Goal: Task Accomplishment & Management: Complete application form

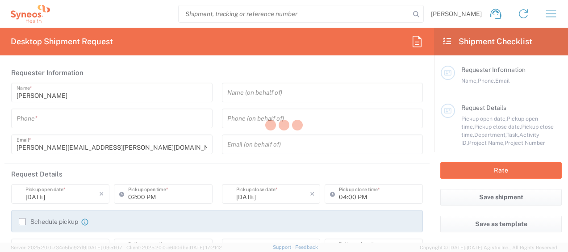
type input "8511"
type input "[US_STATE]"
type input "[GEOGRAPHIC_DATA]"
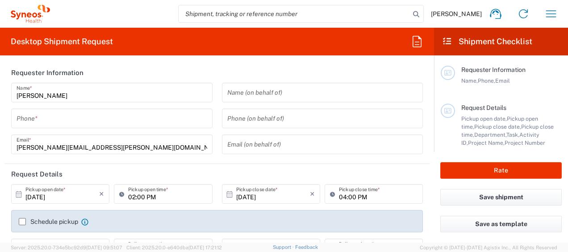
type input "Syneos Health, LLC-[GEOGRAPHIC_DATA] [GEOGRAPHIC_DATA] [GEOGRAPHIC_DATA]"
click at [53, 118] on input "tel" at bounding box center [112, 119] width 191 height 16
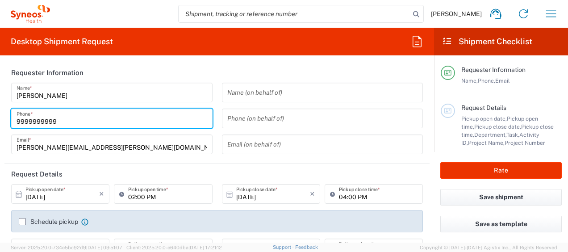
click at [74, 121] on input "9999999999" at bounding box center [112, 119] width 191 height 16
type input "9"
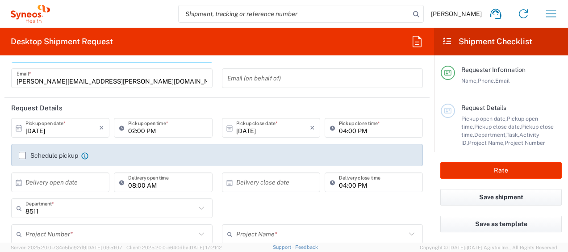
scroll to position [71, 0]
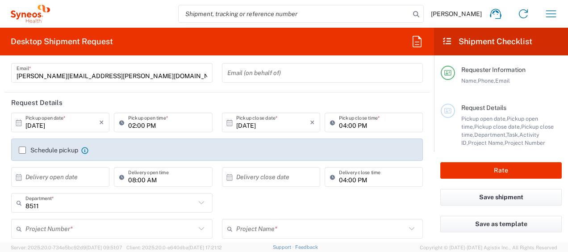
type input "7326918374"
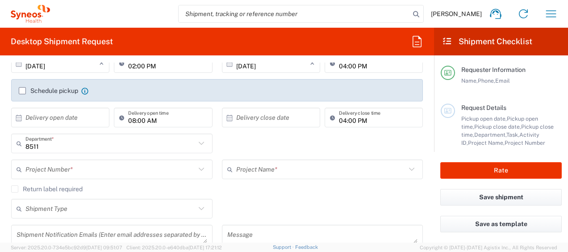
scroll to position [149, 0]
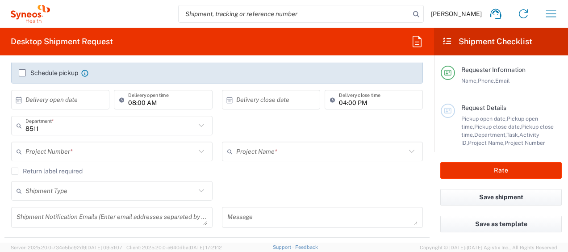
click at [54, 147] on input "text" at bounding box center [110, 152] width 170 height 16
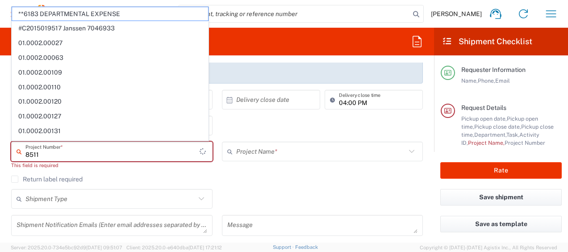
type input "8511"
click at [185, 174] on div "8511 Project Number * **6183 DEPARTMENTAL EXPENSE #C2015019517 Janssen 7046933 …" at bounding box center [112, 158] width 211 height 34
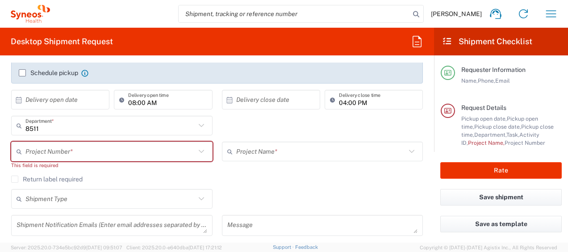
scroll to position [306, 0]
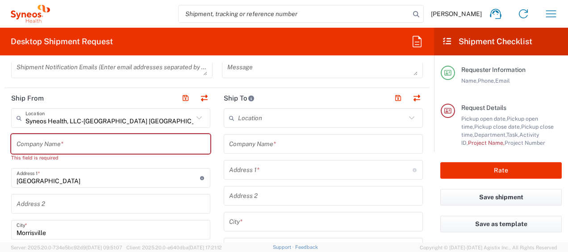
click at [36, 141] on input "text" at bounding box center [111, 144] width 188 height 16
type input "8"
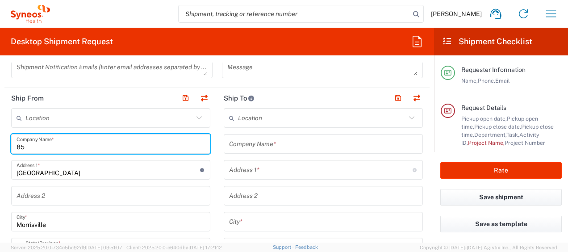
type input "8"
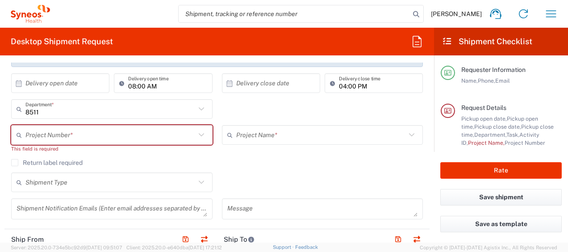
scroll to position [163, 0]
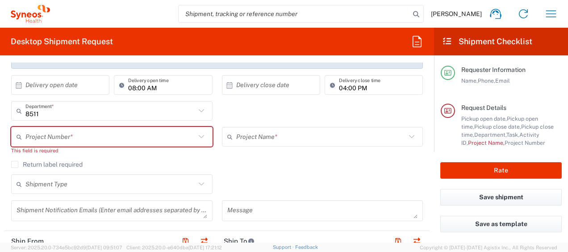
click at [62, 136] on input "text" at bounding box center [110, 137] width 170 height 16
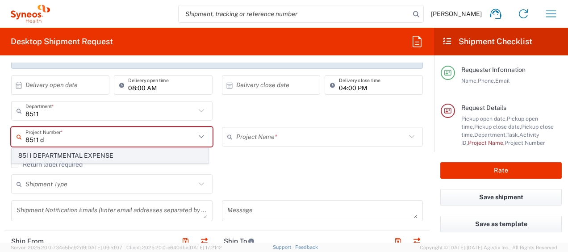
click at [54, 157] on span "8511 DEPARTMENTAL EXPENSE" at bounding box center [110, 156] width 196 height 14
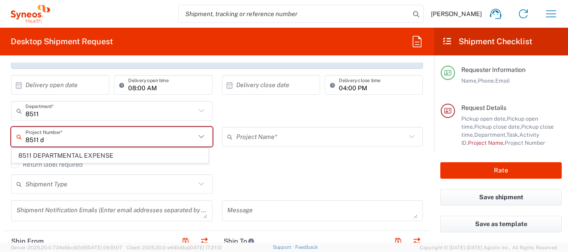
type input "8511 DEPARTMENTAL EXPENSE"
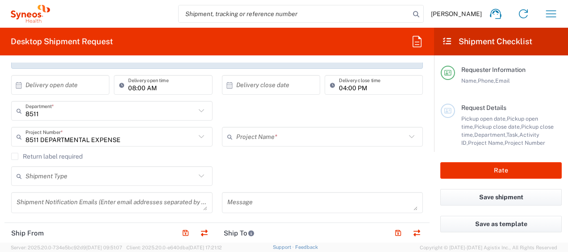
type input "8511 DEPARTMENTAL EXPENSE"
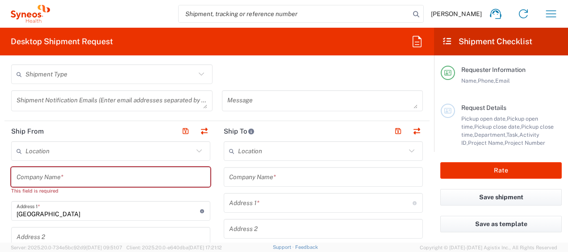
scroll to position [270, 0]
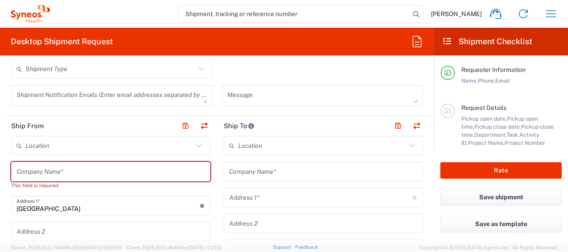
drag, startPoint x: 42, startPoint y: 170, endPoint x: 38, endPoint y: 176, distance: 7.8
click at [43, 170] on input "text" at bounding box center [111, 172] width 188 height 16
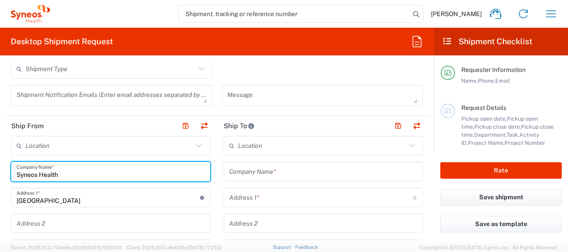
type input "Syneos Health"
click at [108, 200] on input "1030 Sync Street" at bounding box center [108, 198] width 183 height 16
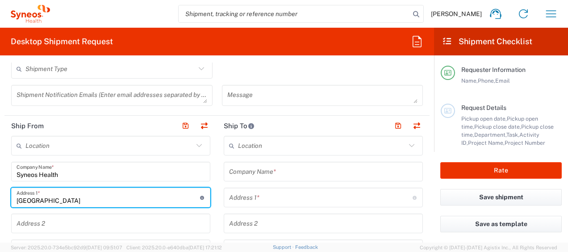
drag, startPoint x: 98, startPoint y: 199, endPoint x: 0, endPoint y: 228, distance: 102.5
click at [0, 229] on html "Dianne Saccenti Home Shipment estimator Shipment tracking Desktop shipment requ…" at bounding box center [284, 126] width 568 height 252
type input "2"
type input "200 Crossing Blvd"
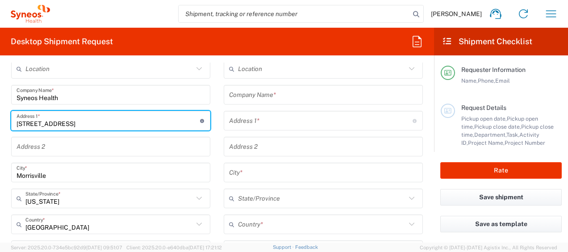
scroll to position [353, 0]
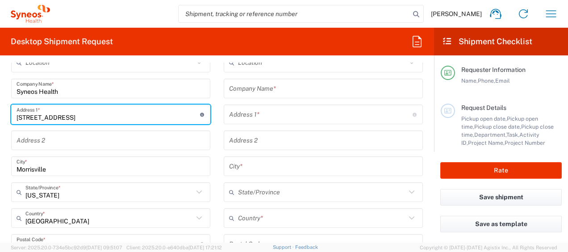
click at [64, 166] on input "Morrisville" at bounding box center [111, 166] width 188 height 16
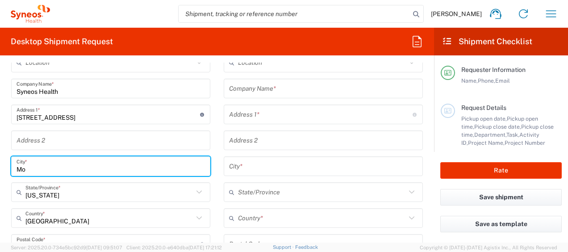
type input "M"
drag, startPoint x: 27, startPoint y: 167, endPoint x: 81, endPoint y: 178, distance: 55.1
click at [28, 167] on input "Brisdewater" at bounding box center [111, 166] width 188 height 16
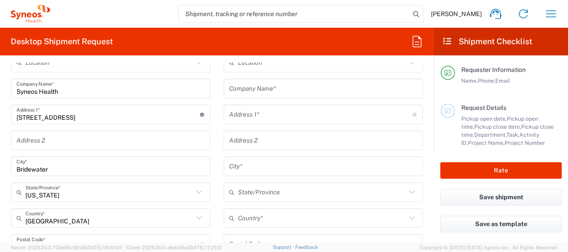
click at [75, 178] on div "Location Addison Whitney LLC-Morrisvile NC US Barcelona-Syneos Health BioSector…" at bounding box center [110, 244] width 199 height 383
click at [29, 166] on input "Bridewater" at bounding box center [111, 166] width 188 height 16
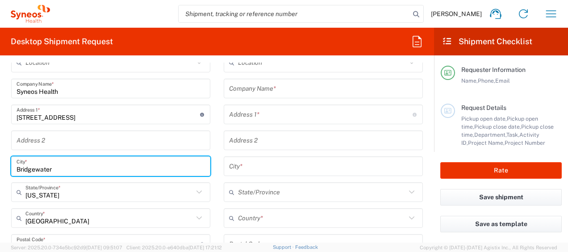
type input "Bridgewater"
click at [197, 193] on icon at bounding box center [199, 192] width 12 height 12
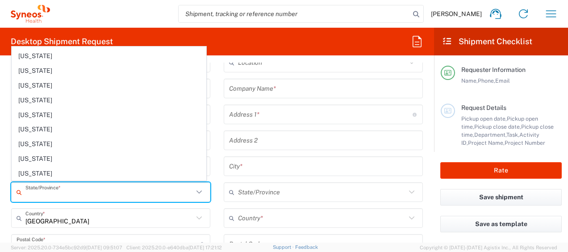
scroll to position [407, 0]
drag, startPoint x: 52, startPoint y: 132, endPoint x: 133, endPoint y: 202, distance: 107.3
click at [52, 137] on span "New Jersey" at bounding box center [109, 144] width 194 height 14
type input "New Jersey"
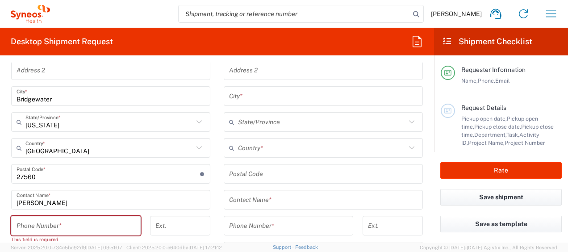
scroll to position [425, 0]
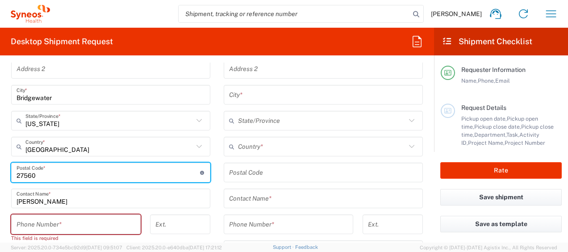
drag, startPoint x: 55, startPoint y: 175, endPoint x: 0, endPoint y: 176, distance: 55.4
click at [0, 179] on html "Dianne Saccenti Home Shipment estimator Shipment tracking Desktop shipment requ…" at bounding box center [284, 126] width 568 height 252
type input "08807"
click at [62, 225] on input "tel" at bounding box center [76, 224] width 119 height 16
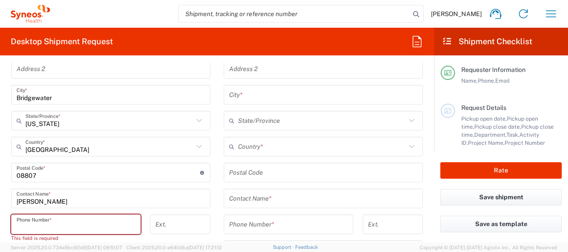
drag, startPoint x: 64, startPoint y: 223, endPoint x: 57, endPoint y: 220, distance: 7.8
click at [64, 222] on input "tel" at bounding box center [76, 224] width 119 height 16
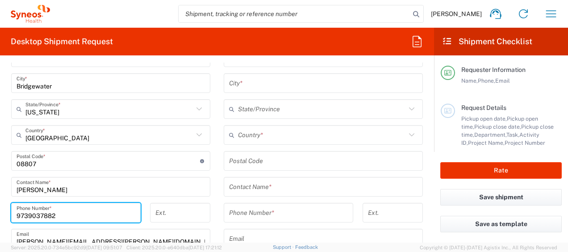
scroll to position [443, 0]
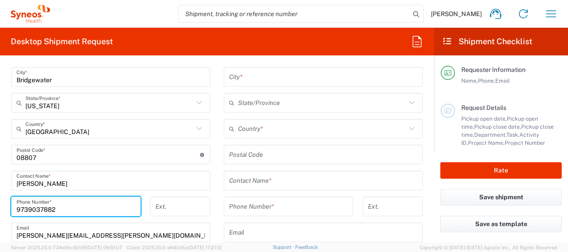
type input "9739037882"
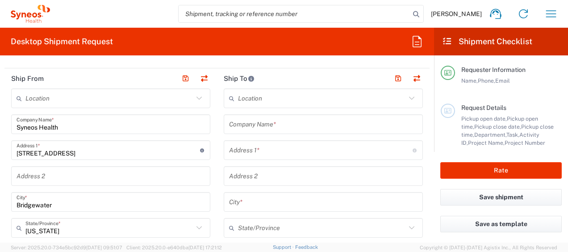
scroll to position [300, 0]
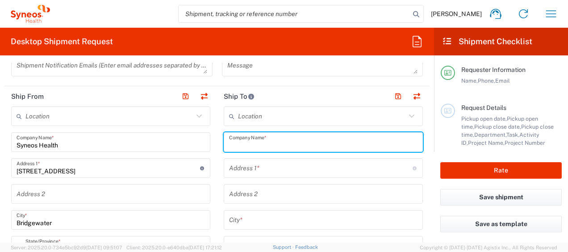
click at [263, 137] on input "text" at bounding box center [323, 142] width 188 height 16
paste input "Jennifer Van Duzer"
type input "Jennifer Van Duzer"
click at [262, 165] on input "text" at bounding box center [320, 168] width 183 height 16
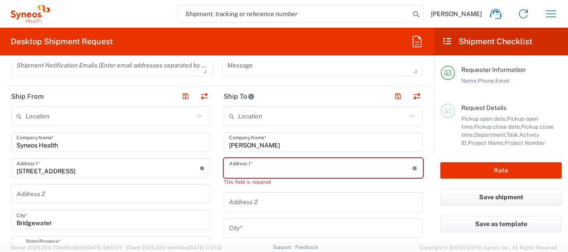
paste input "15603 Hermitage Oaks Dr"
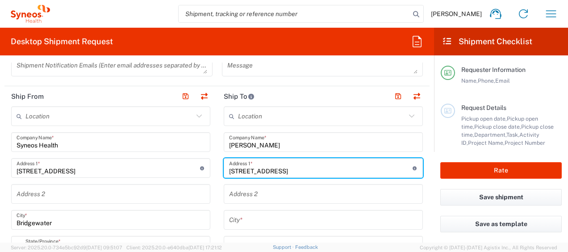
type input "15603 Hermitage Oaks Dr"
click at [258, 190] on input "text" at bounding box center [323, 194] width 188 height 16
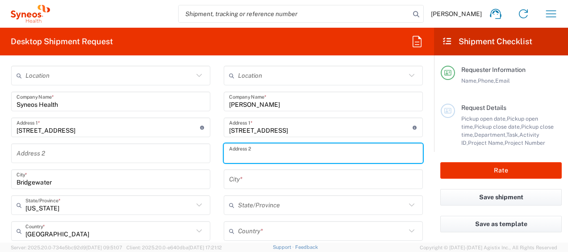
scroll to position [355, 0]
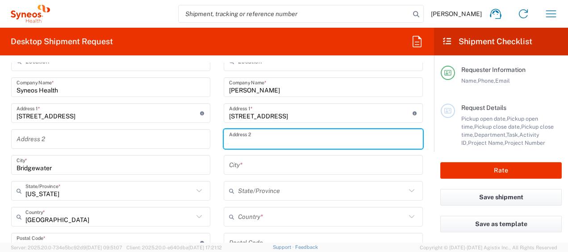
drag, startPoint x: 176, startPoint y: 154, endPoint x: 194, endPoint y: 166, distance: 21.1
click at [179, 155] on div "Bridgewater City *" at bounding box center [110, 165] width 199 height 20
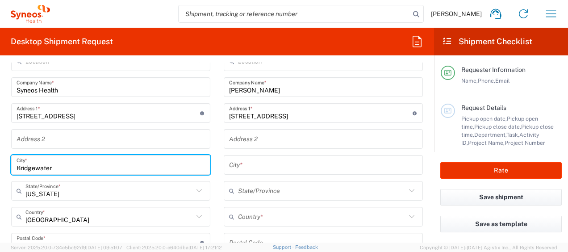
click at [256, 162] on input "text" at bounding box center [323, 165] width 188 height 16
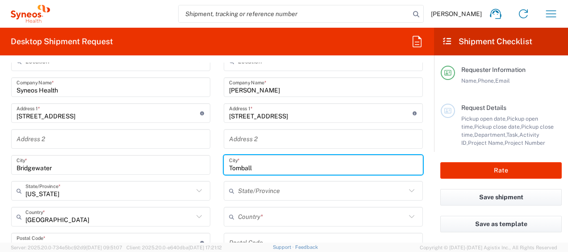
type input "Tomball"
drag, startPoint x: 283, startPoint y: 192, endPoint x: 363, endPoint y: 188, distance: 80.5
click at [283, 192] on input "text" at bounding box center [322, 191] width 168 height 16
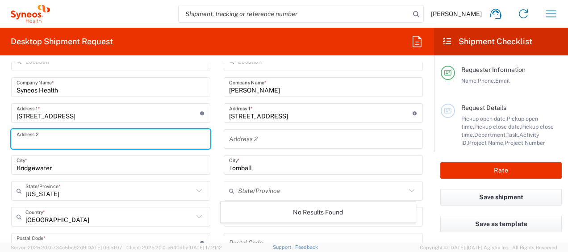
drag, startPoint x: 160, startPoint y: 144, endPoint x: 304, endPoint y: 194, distance: 152.7
click at [162, 143] on input "text" at bounding box center [111, 139] width 188 height 16
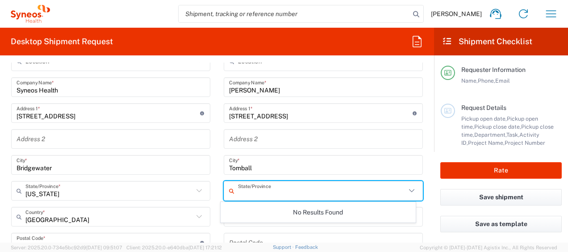
click at [276, 189] on input "text" at bounding box center [322, 191] width 168 height 16
click at [143, 164] on input "Bridgewater" at bounding box center [111, 165] width 188 height 16
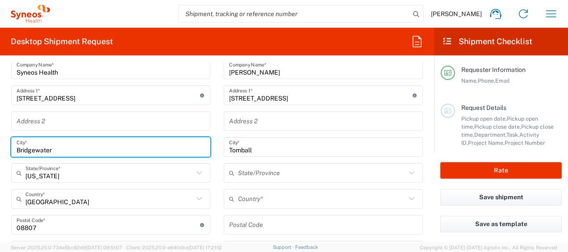
scroll to position [391, 0]
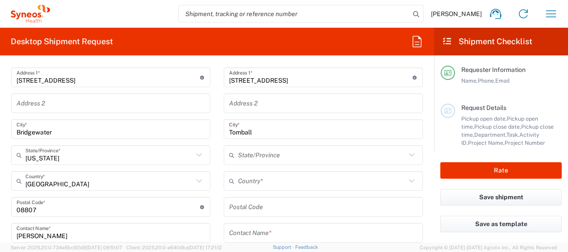
click at [406, 180] on icon at bounding box center [412, 181] width 12 height 12
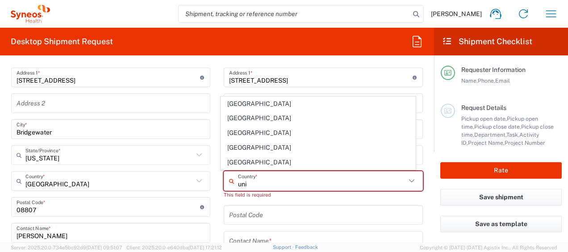
scroll to position [0, 0]
type input "Réunion"
type input "Sender/Shipper"
type input "Delivery Duty Paid"
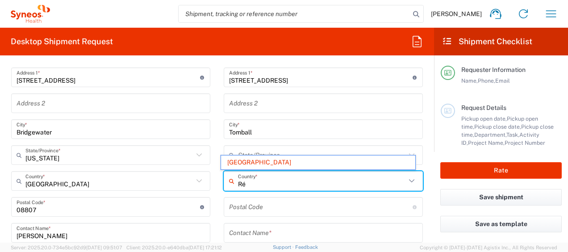
type input "R"
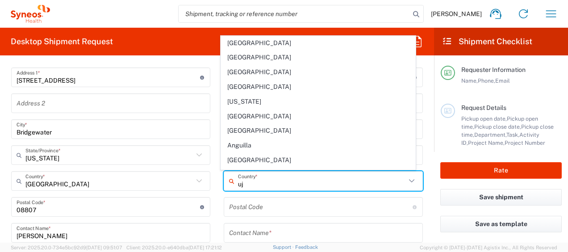
type input "u"
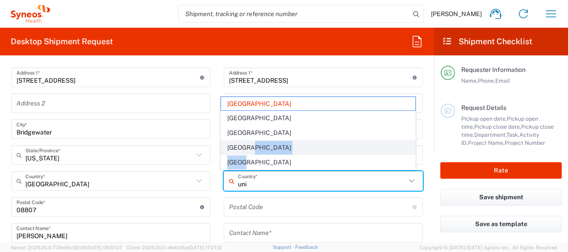
drag, startPoint x: 245, startPoint y: 158, endPoint x: 238, endPoint y: 151, distance: 10.1
click at [248, 153] on ul "Réunion Tunisia United Arab Emirates United Kingdom United States" at bounding box center [317, 132] width 195 height 73
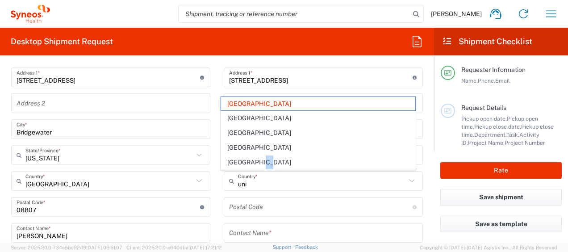
drag, startPoint x: 238, startPoint y: 151, endPoint x: 263, endPoint y: 157, distance: 26.1
click at [263, 158] on span "United States" at bounding box center [318, 162] width 194 height 14
type input "United States"
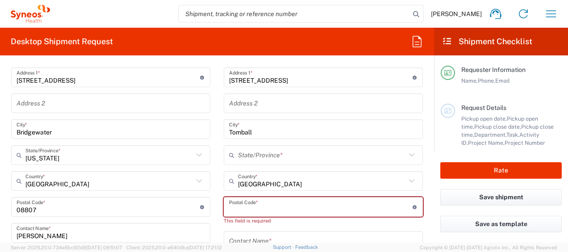
click at [251, 205] on input "undefined" at bounding box center [320, 207] width 183 height 16
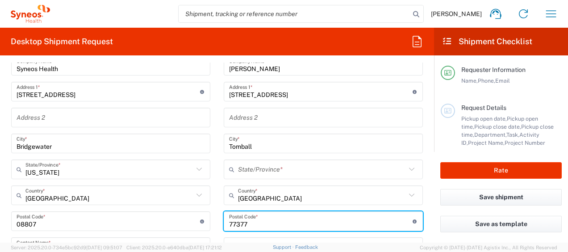
scroll to position [378, 0]
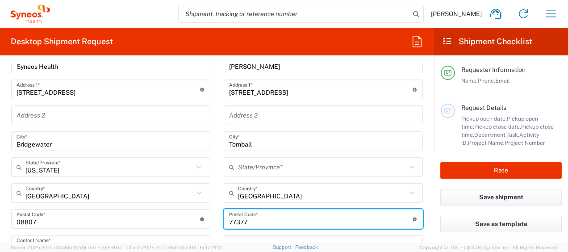
type input "77377"
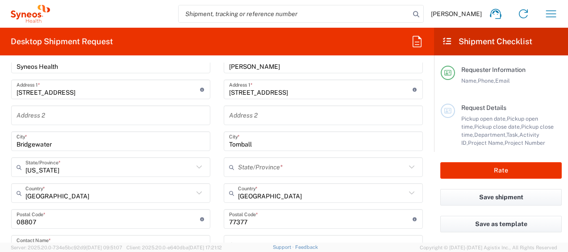
click at [407, 165] on icon at bounding box center [412, 167] width 12 height 12
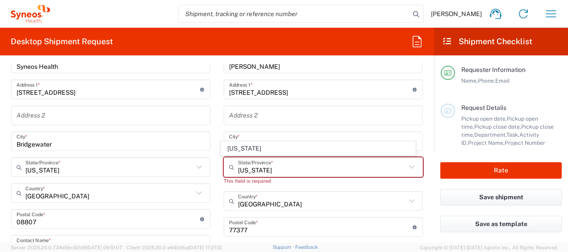
click at [411, 164] on div "texas State/Province *" at bounding box center [323, 167] width 199 height 20
click at [409, 164] on icon at bounding box center [412, 167] width 12 height 12
click at [406, 164] on icon at bounding box center [412, 167] width 12 height 12
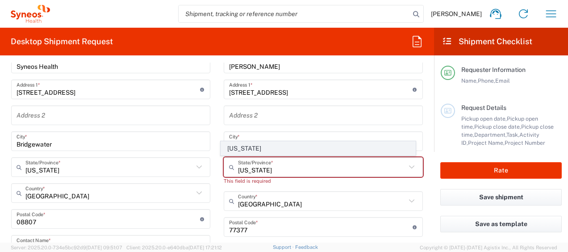
click at [234, 145] on span "Texas" at bounding box center [318, 148] width 194 height 14
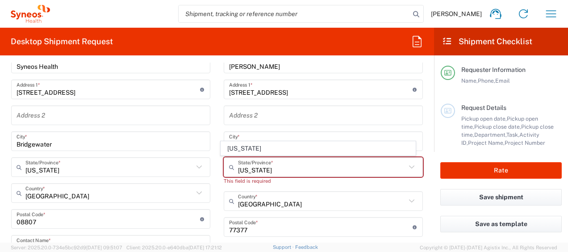
type input "Texas"
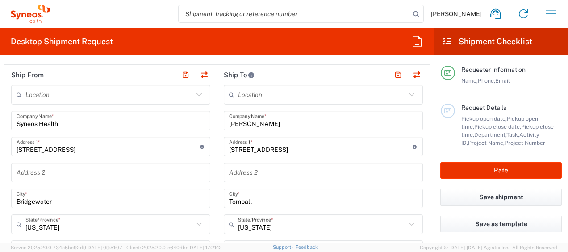
scroll to position [312, 0]
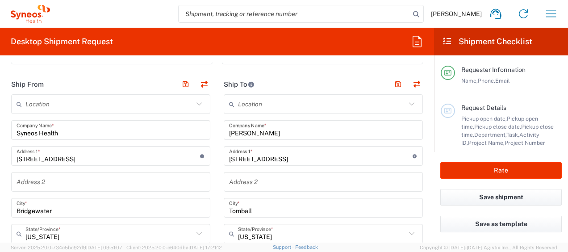
click at [225, 133] on div "Jennifer Van Duzer Company Name *" at bounding box center [323, 130] width 199 height 20
drag, startPoint x: 224, startPoint y: 131, endPoint x: 290, endPoint y: 134, distance: 65.7
click at [298, 131] on div "Jennifer Van Duzer Company Name *" at bounding box center [323, 130] width 199 height 20
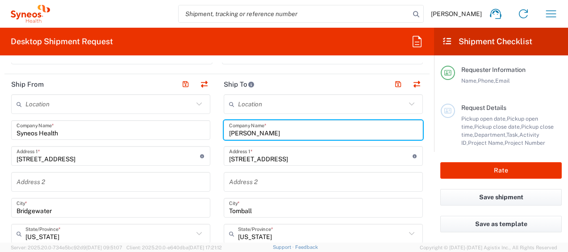
drag, startPoint x: 281, startPoint y: 130, endPoint x: 222, endPoint y: 137, distance: 59.3
click at [224, 137] on div "Jennifer Van Duzer Company Name *" at bounding box center [323, 130] width 199 height 20
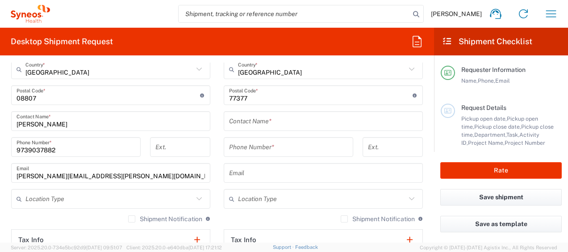
scroll to position [497, 0]
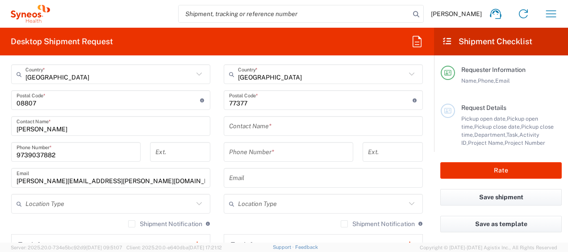
click at [262, 126] on input "text" at bounding box center [323, 126] width 188 height 16
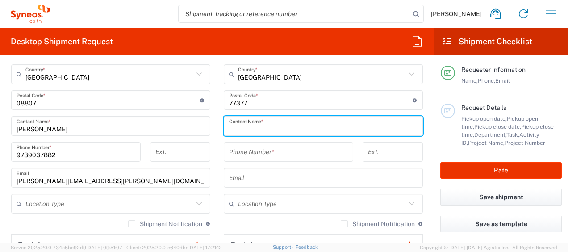
paste input "Jennifer Van Duzer"
type input "Jennifer Van Duzer"
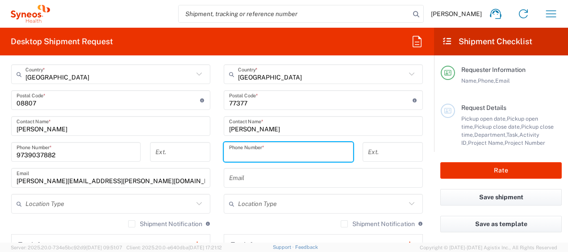
click at [254, 146] on input "tel" at bounding box center [288, 152] width 119 height 16
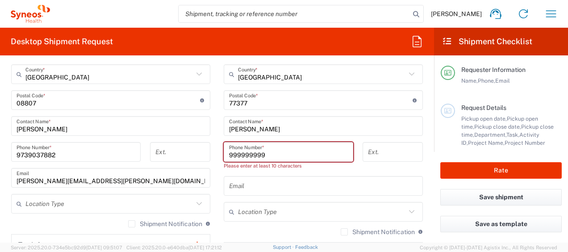
type input "9999999999"
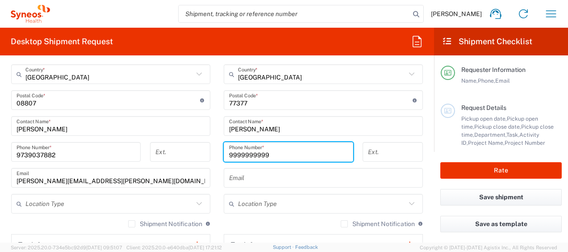
type input "Unit A207"
type input "9999999999"
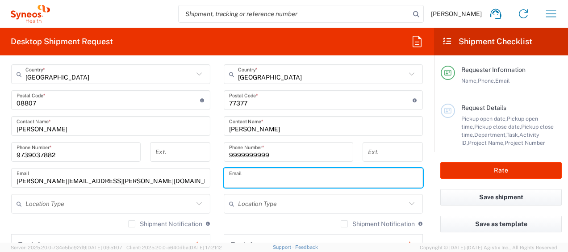
click at [258, 178] on input "text" at bounding box center [323, 178] width 188 height 16
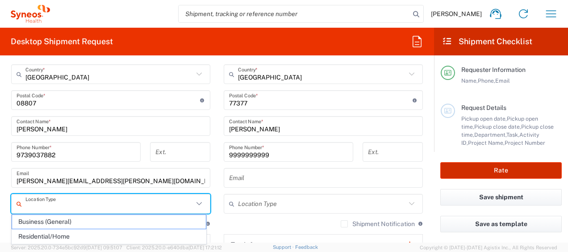
drag, startPoint x: 119, startPoint y: 195, endPoint x: 463, endPoint y: 177, distance: 344.1
click at [120, 196] on input "text" at bounding box center [109, 204] width 168 height 16
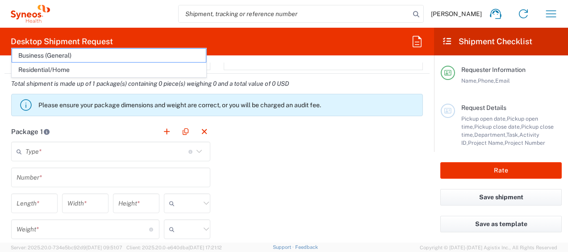
scroll to position [664, 0]
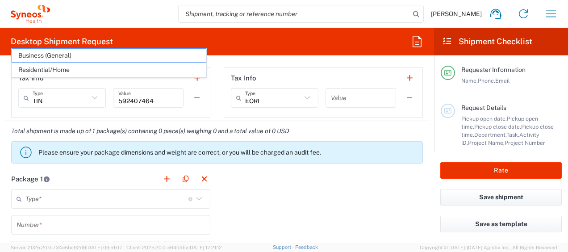
click at [197, 196] on icon at bounding box center [199, 199] width 12 height 12
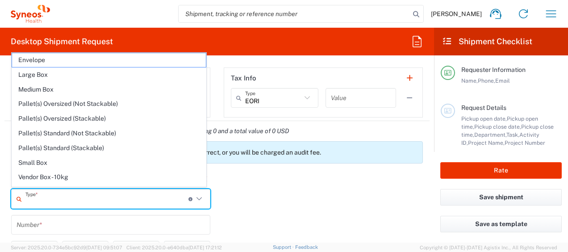
drag, startPoint x: 49, startPoint y: 61, endPoint x: 56, endPoint y: 60, distance: 7.3
click at [50, 61] on span "Envelope" at bounding box center [109, 60] width 194 height 14
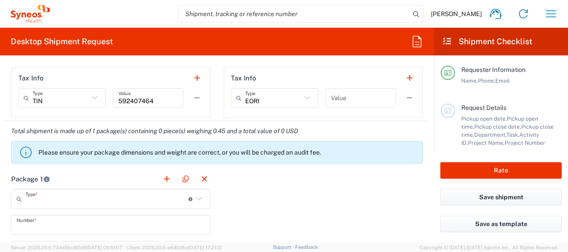
type input "Envelope"
type input "1"
type input "9.5"
type input "12.5"
type input "0.25"
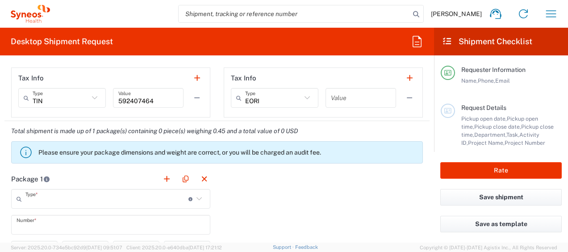
type input "in"
type input "0.45"
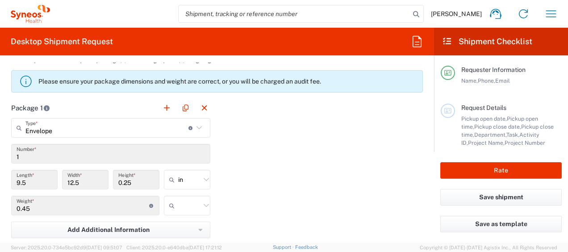
scroll to position [749, 0]
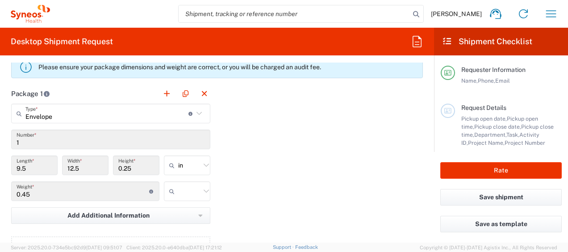
click at [205, 163] on icon at bounding box center [206, 165] width 12 height 12
drag, startPoint x: 173, startPoint y: 181, endPoint x: 276, endPoint y: 245, distance: 121.3
click at [175, 180] on span "in" at bounding box center [184, 183] width 44 height 14
click at [205, 162] on icon at bounding box center [206, 165] width 12 height 12
click at [174, 210] on span "in" at bounding box center [184, 212] width 44 height 14
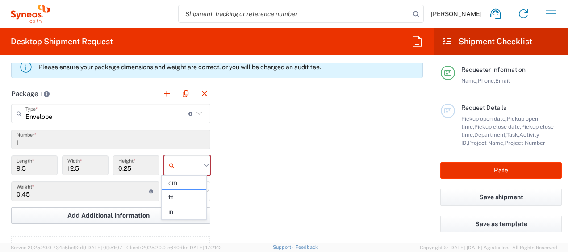
type input "in"
click at [201, 187] on icon at bounding box center [206, 191] width 12 height 12
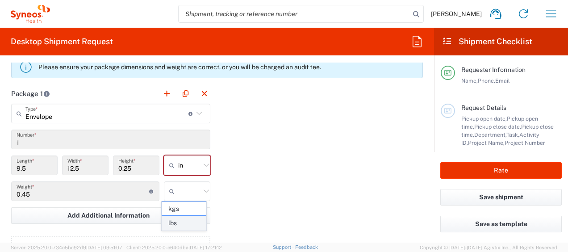
click at [179, 221] on span "lbs" at bounding box center [184, 223] width 44 height 14
type input "lbs"
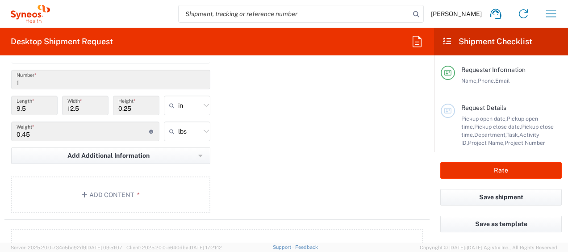
scroll to position [794, 0]
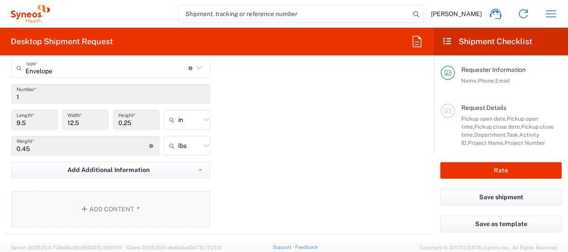
click at [105, 205] on button "Add Content *" at bounding box center [110, 209] width 199 height 37
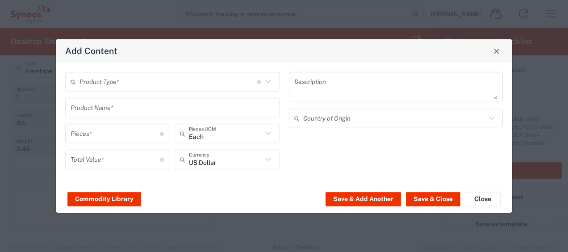
click at [267, 81] on icon at bounding box center [267, 81] width 5 height 3
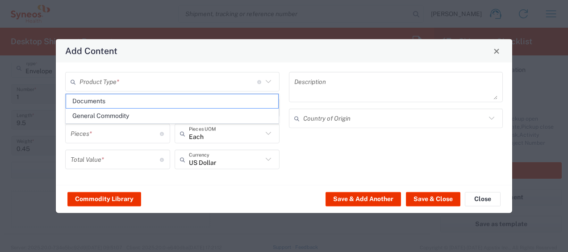
click at [96, 100] on span "Documents" at bounding box center [172, 101] width 212 height 14
type input "Documents"
type input "1"
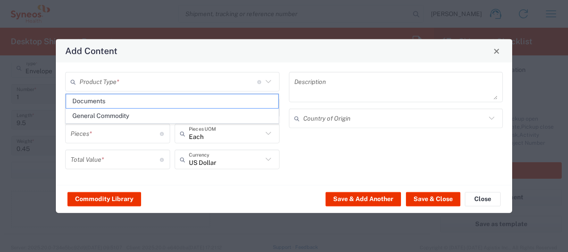
type textarea "Documents"
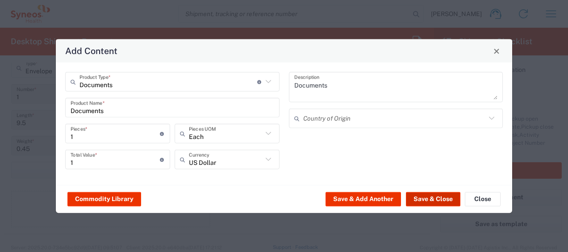
click at [427, 198] on button "Save & Close" at bounding box center [433, 198] width 54 height 14
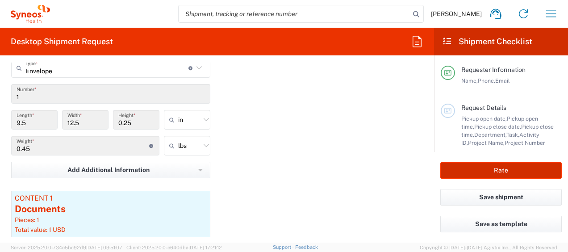
click at [507, 170] on button "Rate" at bounding box center [500, 170] width 121 height 17
type input "8511 DEPARTMENTAL EXPENSE"
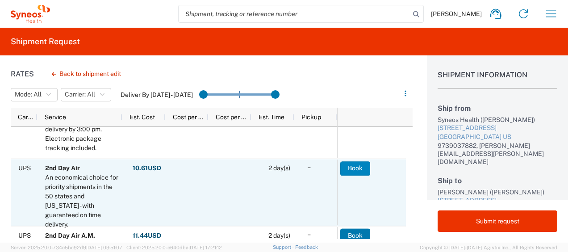
click at [353, 167] on button "Book" at bounding box center [355, 168] width 30 height 14
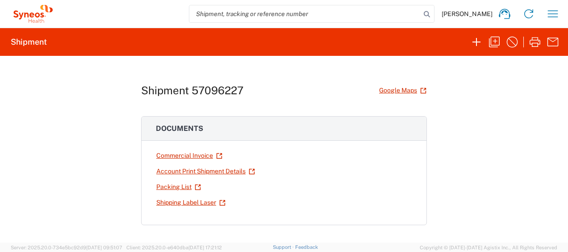
click at [179, 201] on link "Shipping Label Laser" at bounding box center [191, 203] width 70 height 16
click at [546, 15] on icon "button" at bounding box center [552, 14] width 14 height 14
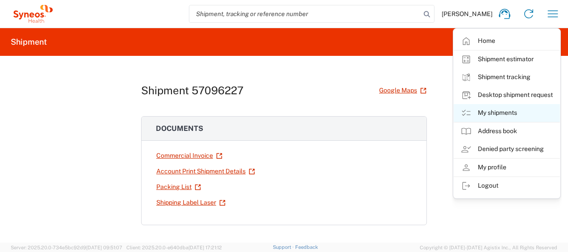
click at [510, 116] on link "My shipments" at bounding box center [506, 113] width 106 height 18
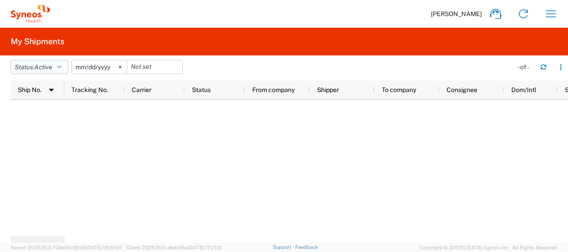
click at [55, 66] on button "Status: Active" at bounding box center [40, 67] width 58 height 14
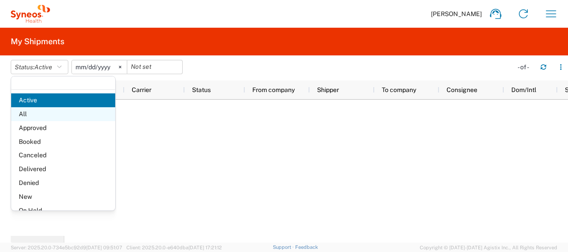
click at [46, 118] on span "All" at bounding box center [63, 114] width 104 height 14
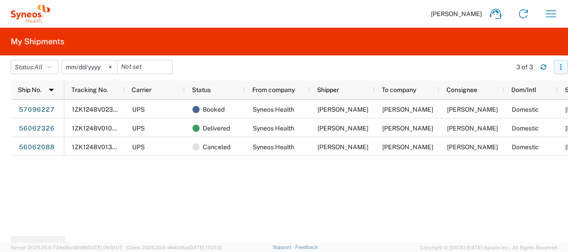
click at [561, 68] on icon "button" at bounding box center [560, 67] width 6 height 6
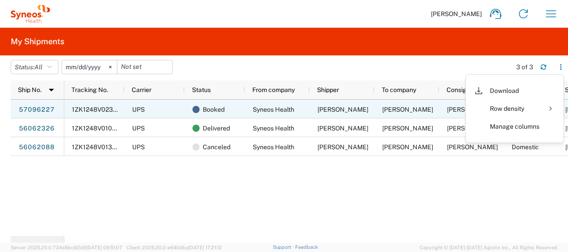
click at [100, 110] on span "1ZK1248V0238684209" at bounding box center [106, 109] width 69 height 7
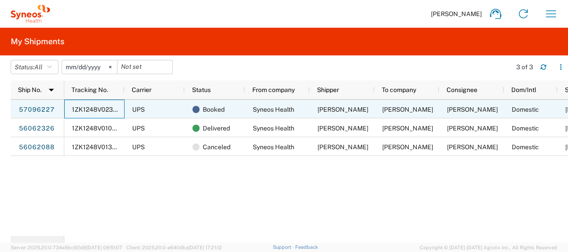
drag, startPoint x: 98, startPoint y: 109, endPoint x: 192, endPoint y: 17, distance: 131.3
click at [191, 19] on div "Dianne Saccenti Home Shipment estimator Shipment tracking Desktop shipment requ…" at bounding box center [307, 13] width 515 height 21
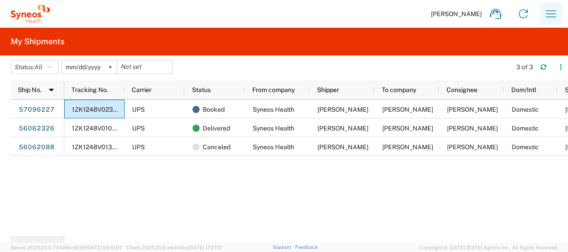
click at [548, 15] on icon "button" at bounding box center [551, 14] width 14 height 14
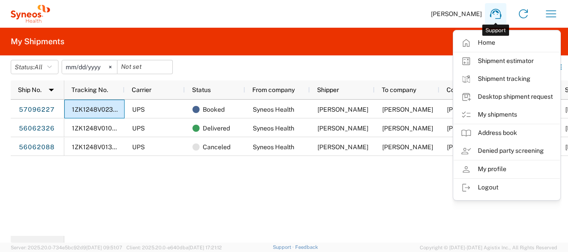
click at [495, 14] on icon at bounding box center [495, 14] width 14 height 14
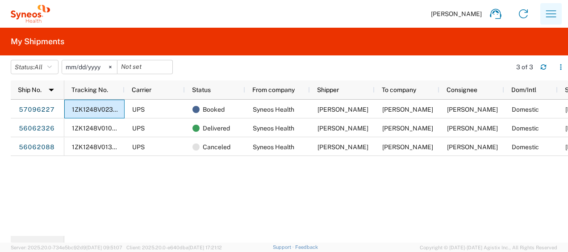
drag, startPoint x: 549, startPoint y: 15, endPoint x: 544, endPoint y: 16, distance: 5.5
click at [549, 15] on icon "button" at bounding box center [551, 14] width 14 height 14
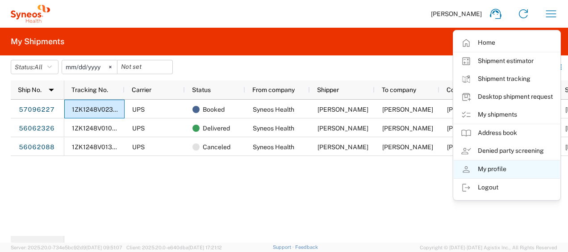
click at [494, 171] on link "My profile" at bounding box center [506, 169] width 106 height 18
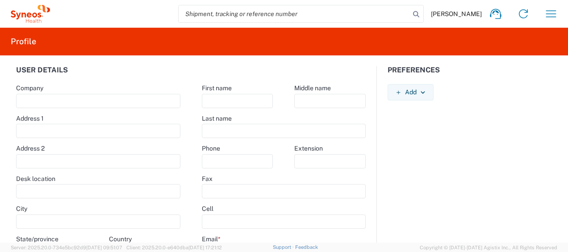
type input "1030 Sync Street"
type input "Morrisville"
select select
select select "US"
type input "27560"
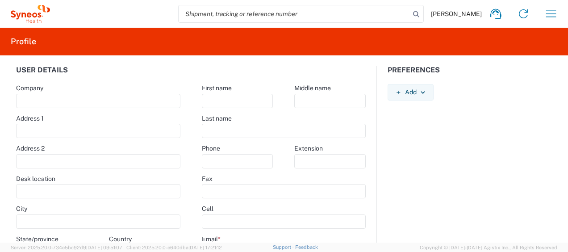
select select
type input "Dianne"
type input "Saccenti"
type input "dianne.saccenti@syneoshealth.com"
select select
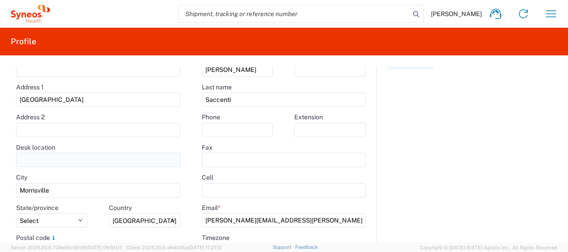
scroll to position [45, 0]
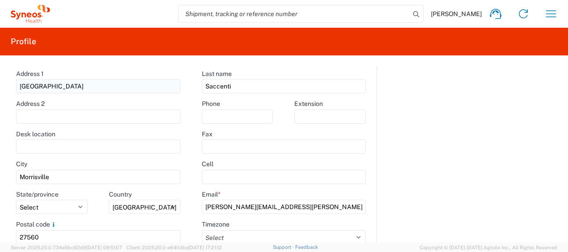
click at [89, 85] on input "1030 Sync Street" at bounding box center [98, 86] width 164 height 14
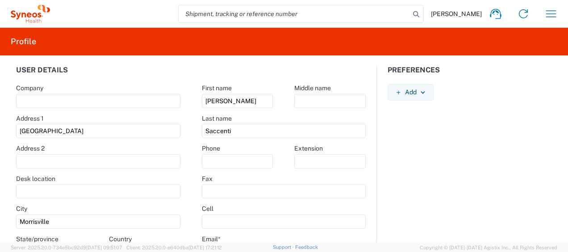
drag, startPoint x: 87, startPoint y: 126, endPoint x: 0, endPoint y: 119, distance: 86.9
click at [0, 121] on html "Dianne Saccenti Home Shipment estimator Shipment tracking Desktop shipment requ…" at bounding box center [284, 126] width 568 height 252
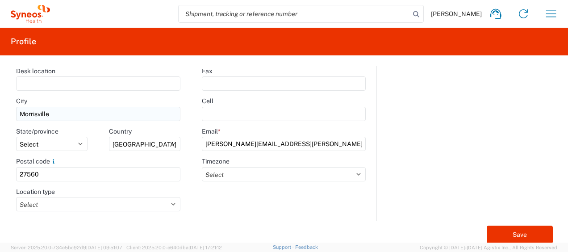
type input "200 Crossing Blvd"
drag, startPoint x: 61, startPoint y: 114, endPoint x: 0, endPoint y: 108, distance: 61.0
click at [0, 114] on html "Dianne Saccenti Home Shipment estimator Shipment tracking Desktop shipment requ…" at bounding box center [284, 126] width 568 height 252
type input "Bridgewater"
click at [83, 143] on select "Select Alabama Alaska Arizona Arkansas Armed Forces Americas Armed Forces Europ…" at bounding box center [51, 144] width 71 height 14
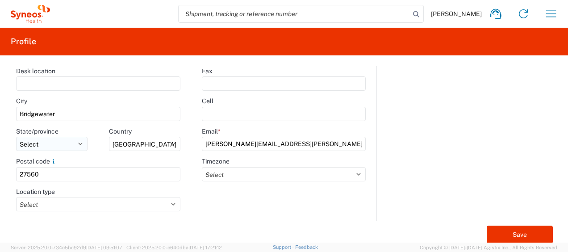
select select "NJ"
click at [16, 137] on select "Select Alabama Alaska Arizona Arkansas Armed Forces Americas Armed Forces Europ…" at bounding box center [51, 144] width 71 height 14
click at [47, 172] on input "27560" at bounding box center [98, 174] width 164 height 14
type input "2"
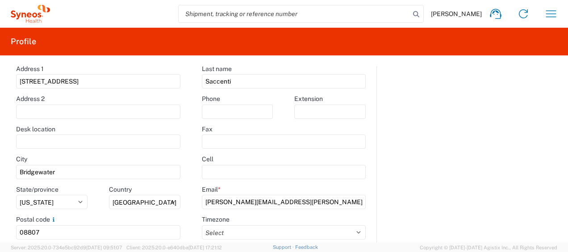
scroll to position [48, 0]
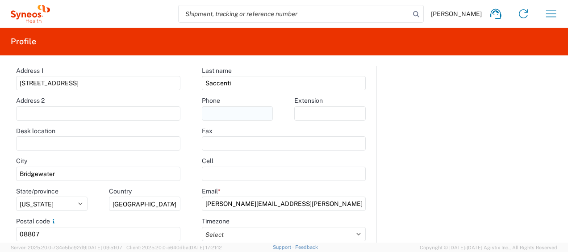
type input "08807"
click at [219, 112] on input "text" at bounding box center [237, 113] width 71 height 14
type input "7326918374"
type input "Shanteia Holman"
type input "Unit A207"
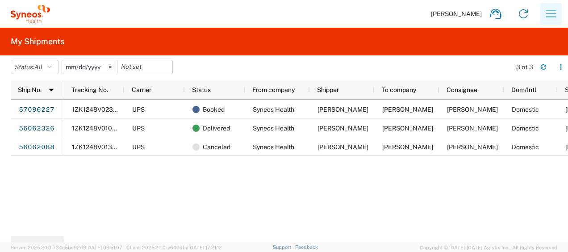
click at [549, 22] on button "button" at bounding box center [550, 13] width 21 height 21
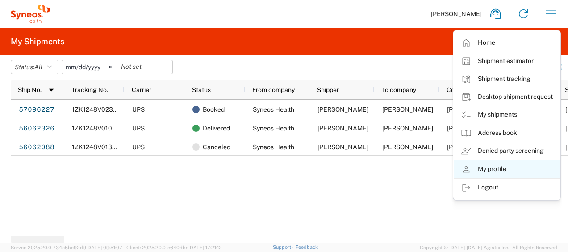
click at [474, 169] on link "My profile" at bounding box center [506, 169] width 106 height 18
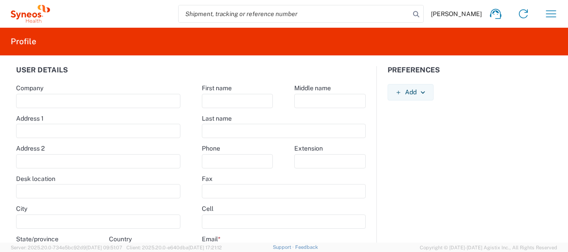
type input "1030 Sync Street"
type input "Morrisville"
select select
select select "US"
type input "27560"
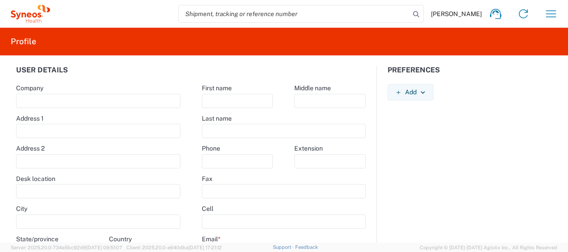
select select
type input "Dianne"
type input "Saccenti"
type input "dianne.saccenti@syneoshealth.com"
select select
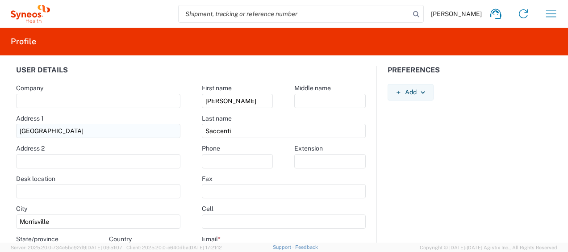
click at [78, 130] on input "1030 Sync Street" at bounding box center [98, 131] width 164 height 14
click at [95, 137] on input "1030 Sync Street" at bounding box center [98, 131] width 164 height 14
click at [95, 136] on input "1030 Sync Street" at bounding box center [98, 131] width 164 height 14
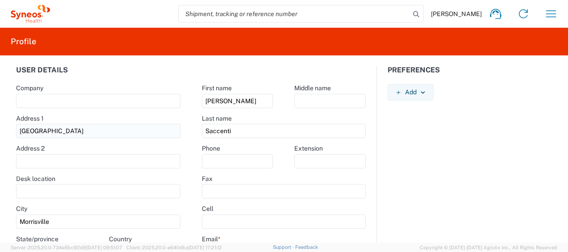
click at [95, 136] on input "1030 Sync Street" at bounding box center [98, 131] width 164 height 14
type input "200 Crossing Blvd"
type input "Shanteia Holman"
type input "Unit A207"
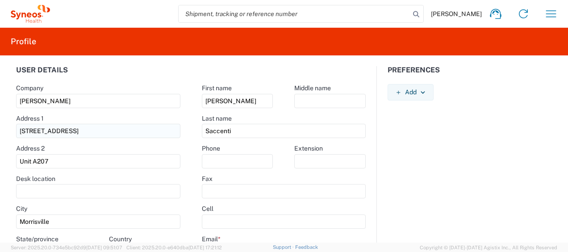
select select "NJ"
select select
type input "7326918374"
select select
drag, startPoint x: 79, startPoint y: 165, endPoint x: 74, endPoint y: 161, distance: 5.7
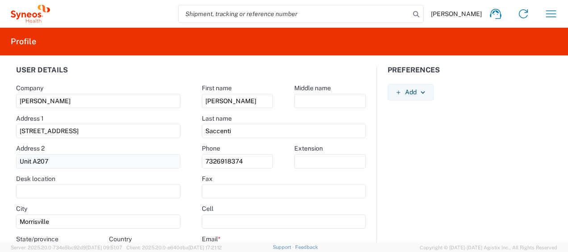
click at [79, 163] on input "Unit A207" at bounding box center [98, 161] width 164 height 14
type input "U"
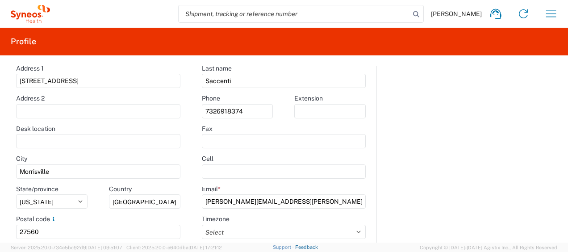
scroll to position [51, 0]
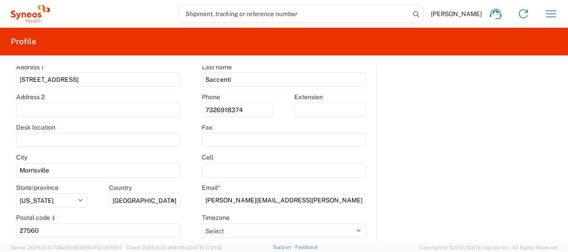
drag, startPoint x: -2, startPoint y: 161, endPoint x: 0, endPoint y: 150, distance: 10.9
click at [0, 150] on html "Dianne Saccenti Home Shipment estimator Shipment tracking Desktop shipment requ…" at bounding box center [284, 126] width 568 height 252
type input "V"
type input "Bridgewater"
click at [226, 163] on input "text" at bounding box center [284, 170] width 164 height 14
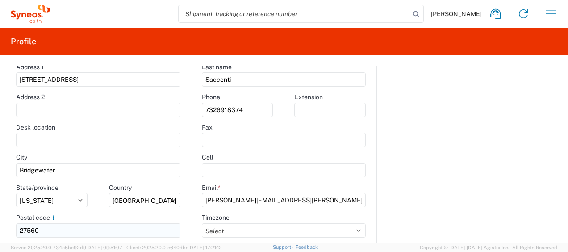
click at [55, 231] on input "27560" at bounding box center [98, 230] width 164 height 14
type input "2"
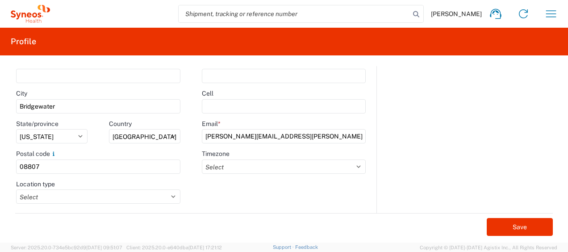
scroll to position [119, 0]
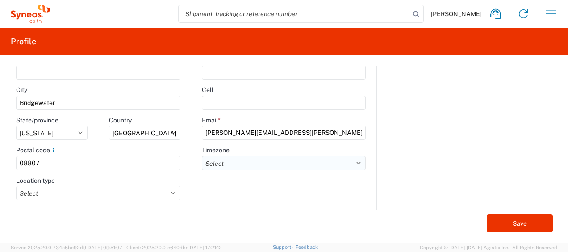
type input "08807"
click at [270, 162] on select "Select ACT AET AGT ART AST Africa/Abidjan Africa/Accra Africa/Addis_Ababa Afric…" at bounding box center [284, 163] width 164 height 14
click at [453, 123] on div "Preferences Add AIR Default Dimensions UOM Code AIR Default Weight UOM Code AIR…" at bounding box center [470, 78] width 186 height 262
click at [354, 161] on select "Select ACT AET AGT ART AST Africa/Abidjan Africa/Accra Africa/Addis_Ababa Afric…" at bounding box center [284, 163] width 164 height 14
click at [455, 137] on div "Preferences Add AIR Default Dimensions UOM Code AIR Default Weight UOM Code AIR…" at bounding box center [470, 78] width 186 height 262
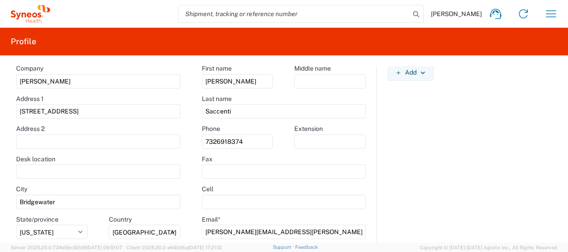
scroll to position [0, 0]
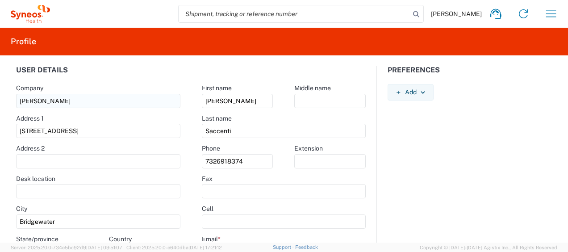
click at [87, 97] on input "Shanteia Holman" at bounding box center [98, 101] width 164 height 14
type input "S"
type input "Syneos Health"
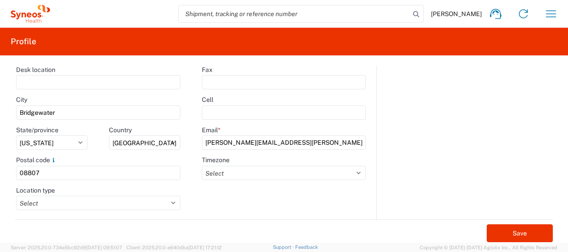
scroll to position [119, 0]
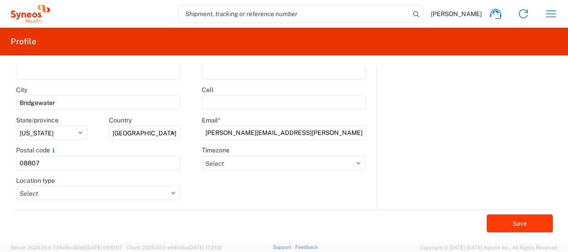
click at [506, 221] on button "Save" at bounding box center [519, 223] width 66 height 18
click at [557, 13] on icon "button" at bounding box center [551, 14] width 14 height 14
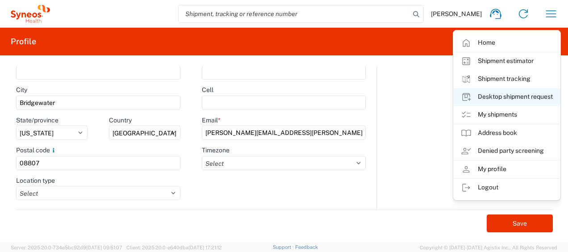
click at [524, 94] on link "Desktop shipment request" at bounding box center [506, 97] width 106 height 18
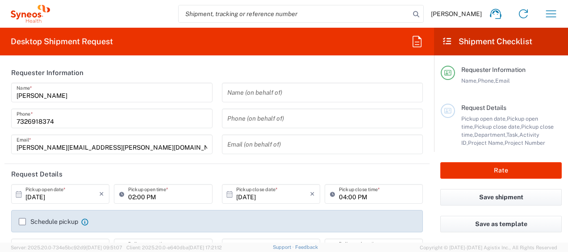
type input "8511"
type input "New Jersey"
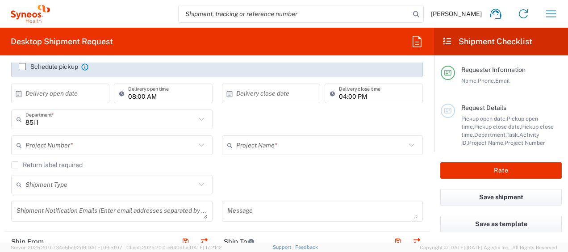
scroll to position [162, 0]
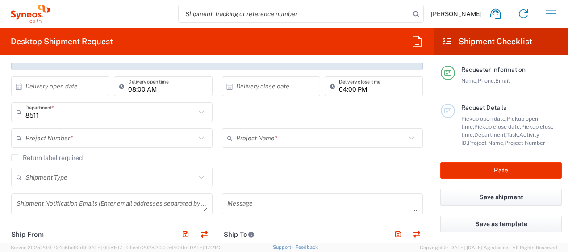
click at [91, 136] on input "text" at bounding box center [110, 138] width 170 height 16
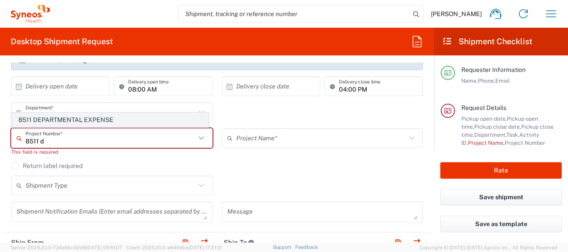
click at [81, 120] on span "8511 DEPARTMENTAL EXPENSE" at bounding box center [110, 120] width 196 height 14
type input "8511 DEPARTMENTAL EXPENSE"
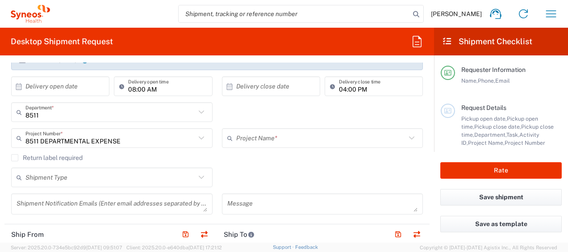
type input "8511 DEPARTMENTAL EXPENSE"
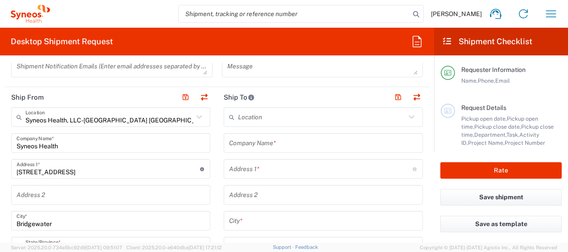
scroll to position [317, 0]
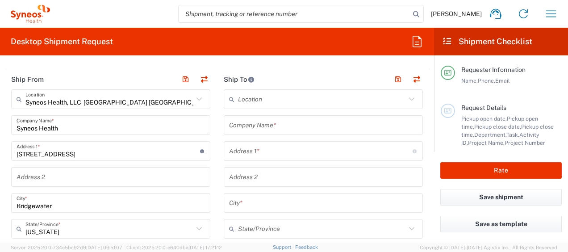
click at [264, 127] on input "text" at bounding box center [323, 125] width 188 height 16
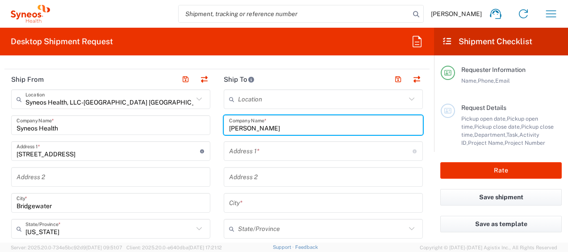
type input "Kelly Underwood"
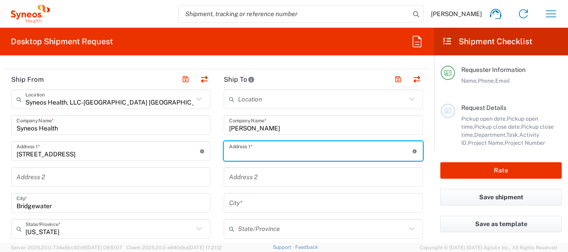
click at [249, 154] on input "text" at bounding box center [320, 151] width 183 height 16
paste input "224 Goldeneye Ln."
type input "224 Goldeneye Ln."
click at [253, 204] on input "text" at bounding box center [323, 203] width 188 height 16
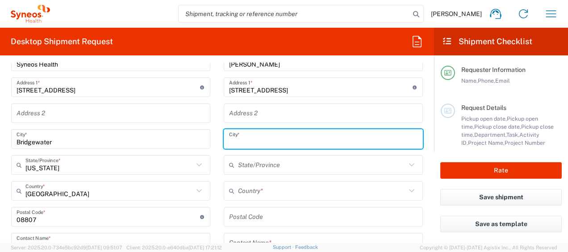
scroll to position [390, 0]
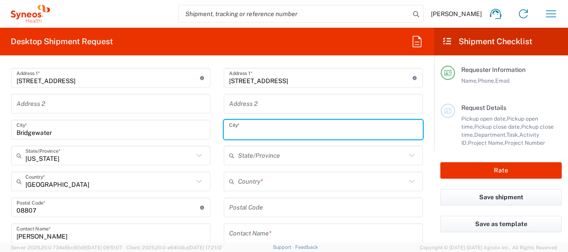
click at [405, 179] on div "Country *" at bounding box center [323, 181] width 199 height 20
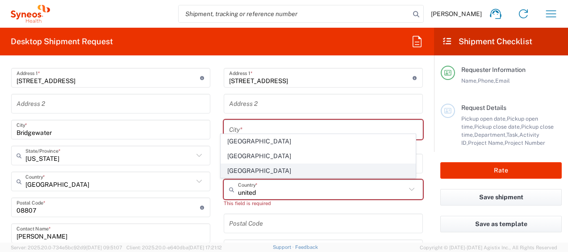
click at [241, 168] on span "United States" at bounding box center [318, 171] width 194 height 14
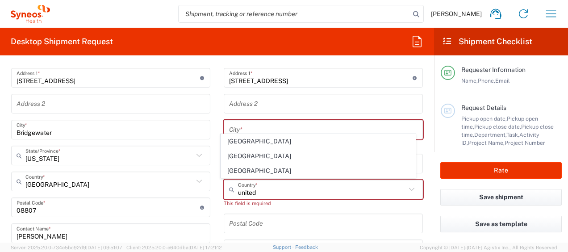
type input "United States"
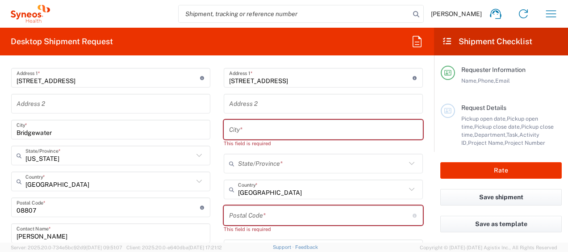
click at [258, 128] on input "text" at bounding box center [323, 130] width 188 height 16
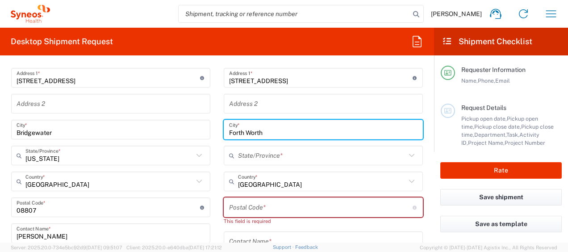
type input "Forth Worth"
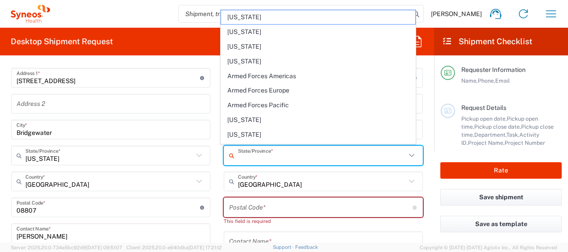
drag, startPoint x: 273, startPoint y: 158, endPoint x: 371, endPoint y: 150, distance: 98.1
click at [274, 158] on input "text" at bounding box center [322, 156] width 168 height 16
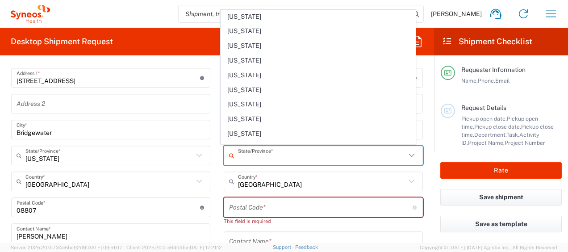
scroll to position [612, 0]
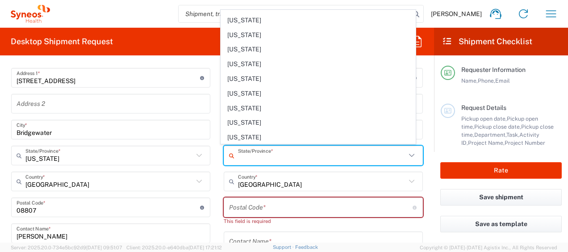
click at [241, 101] on span "Texas" at bounding box center [318, 108] width 194 height 14
type input "Texas"
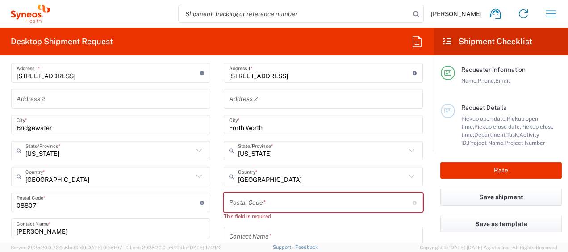
scroll to position [400, 0]
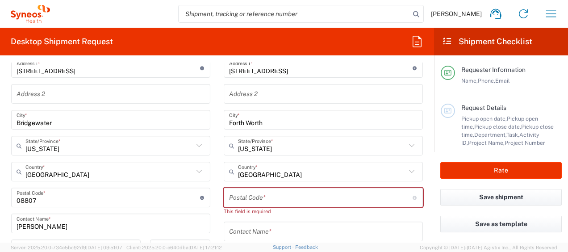
click at [295, 194] on input "undefined" at bounding box center [320, 198] width 183 height 16
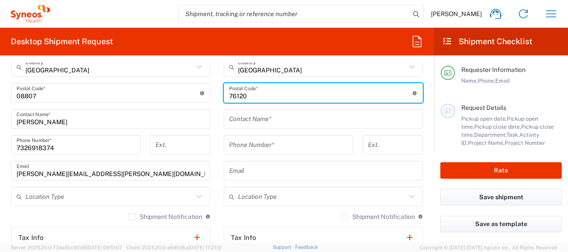
scroll to position [511, 0]
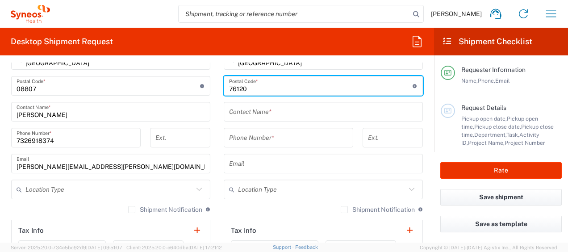
type input "76120"
click at [273, 114] on input "text" at bounding box center [323, 112] width 188 height 16
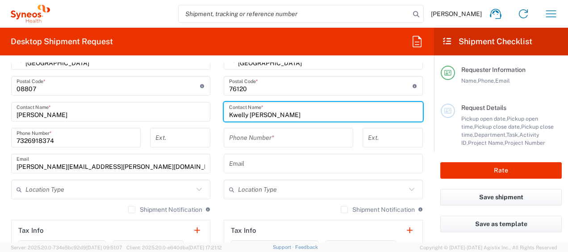
drag, startPoint x: 230, startPoint y: 115, endPoint x: 358, endPoint y: 93, distance: 130.0
click at [232, 115] on input "Kwelly Underwood" at bounding box center [323, 112] width 188 height 16
type input "Kelly Underwood"
click at [255, 167] on input "text" at bounding box center [323, 164] width 188 height 16
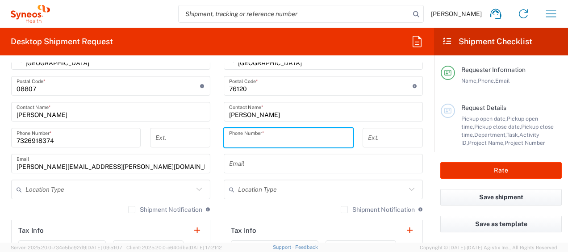
drag, startPoint x: 266, startPoint y: 137, endPoint x: 314, endPoint y: 137, distance: 47.8
click at [266, 137] on input "tel" at bounding box center [288, 138] width 119 height 16
type input "9999999999"
click at [282, 16] on input "Forth Worth" at bounding box center [323, 8] width 188 height 16
click at [439, 147] on agx-form-checklist "Shipment Checklist Requester Information Name, Phone, Email Request Details Pic…" at bounding box center [501, 135] width 134 height 215
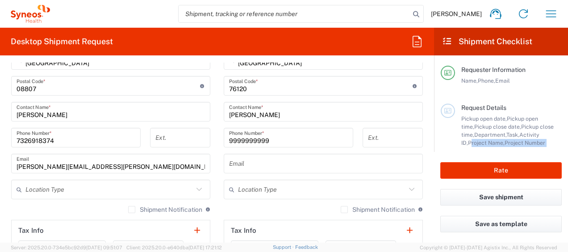
scroll to position [410, 0]
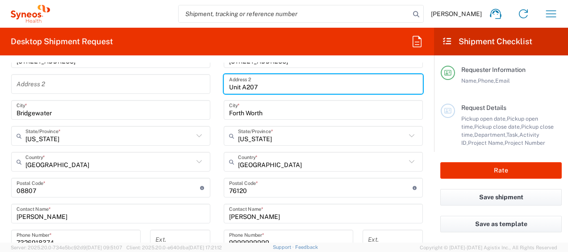
click at [283, 85] on input "Unit A207" at bounding box center [323, 84] width 188 height 16
type input "U"
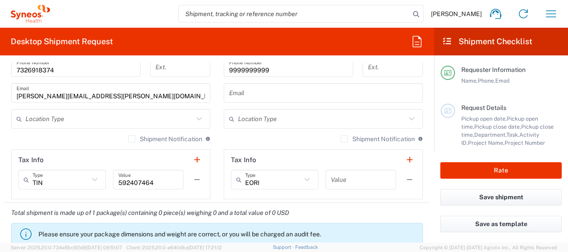
scroll to position [740, 0]
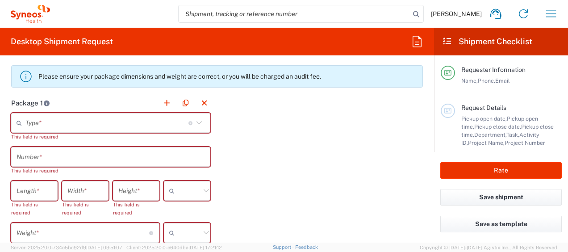
click at [194, 121] on icon at bounding box center [199, 123] width 12 height 12
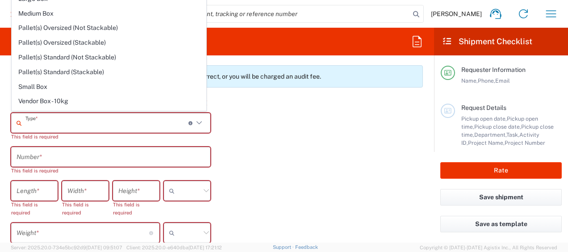
click at [311, 155] on div "Package 1 Type * Material used to package goods Envelope Large Box Medium Box P…" at bounding box center [216, 215] width 425 height 244
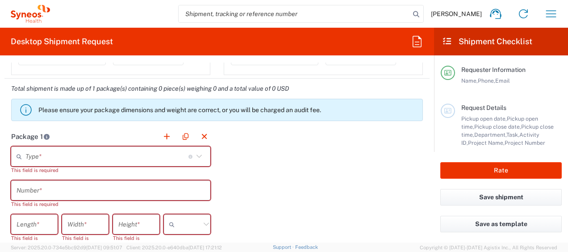
scroll to position [704, 0]
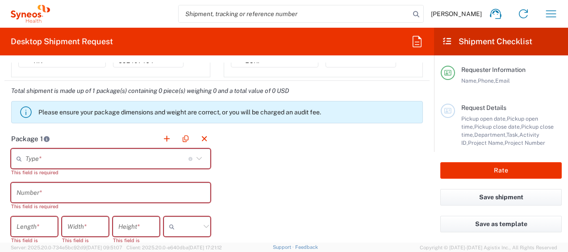
click at [199, 153] on icon at bounding box center [199, 159] width 12 height 12
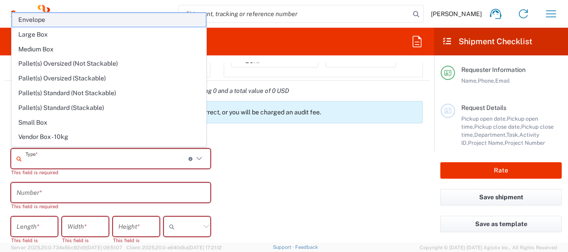
click at [33, 22] on span "Envelope" at bounding box center [109, 20] width 194 height 14
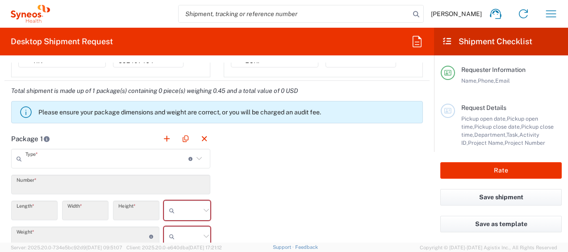
type input "Envelope"
type input "1"
type input "9.5"
type input "12.5"
type input "0.25"
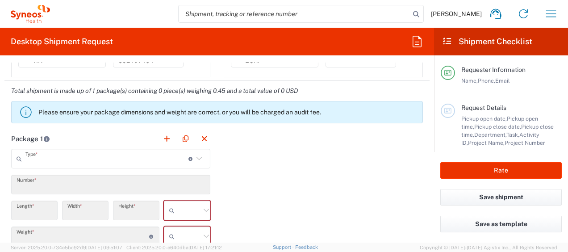
type input "in"
type input "0.45"
click at [204, 210] on icon at bounding box center [206, 210] width 12 height 12
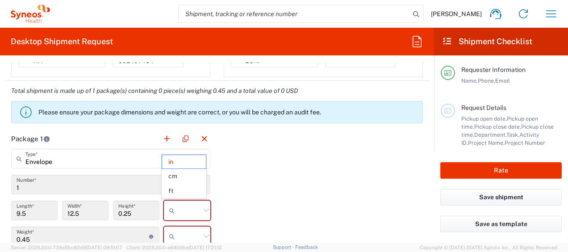
drag, startPoint x: 183, startPoint y: 160, endPoint x: 567, endPoint y: 154, distance: 383.9
click at [184, 160] on span "in" at bounding box center [184, 162] width 44 height 14
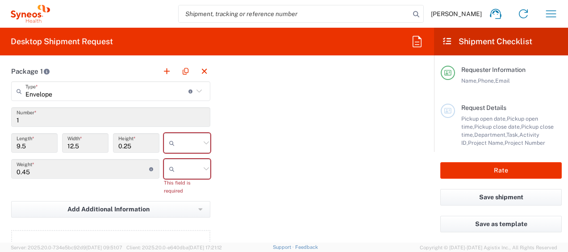
scroll to position [793, 0]
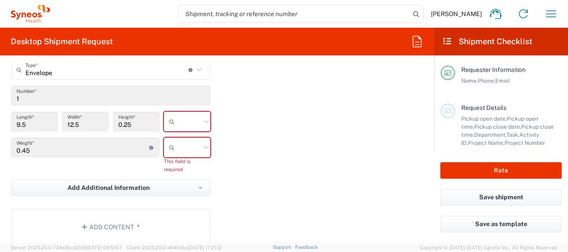
click at [204, 119] on icon at bounding box center [206, 122] width 12 height 12
click at [178, 167] on span "in" at bounding box center [184, 168] width 44 height 14
type input "in"
click at [203, 144] on icon at bounding box center [206, 147] width 12 height 12
click at [181, 180] on span "lbs" at bounding box center [184, 179] width 44 height 14
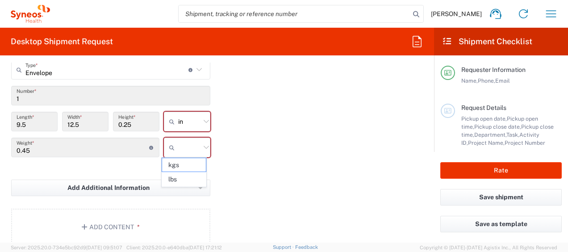
type input "lbs"
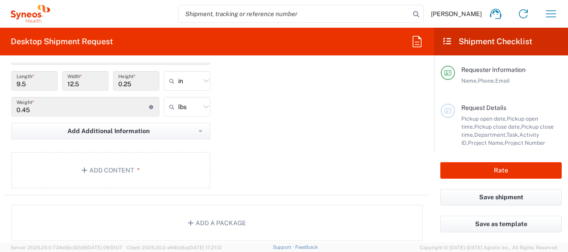
scroll to position [838, 0]
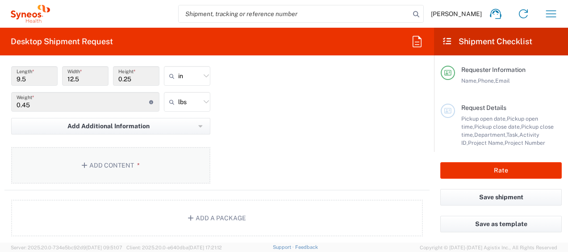
click at [111, 164] on button "Add Content *" at bounding box center [110, 165] width 199 height 37
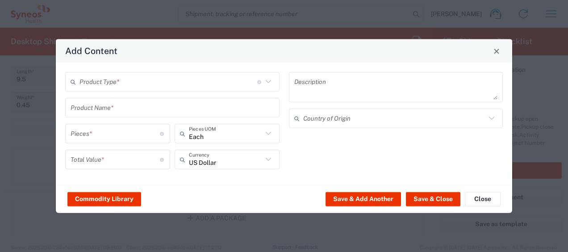
click at [269, 83] on icon at bounding box center [268, 82] width 12 height 12
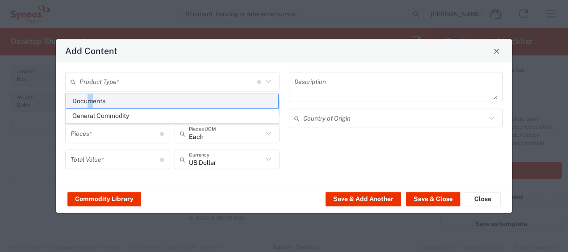
click at [90, 101] on span "Documents" at bounding box center [172, 101] width 212 height 14
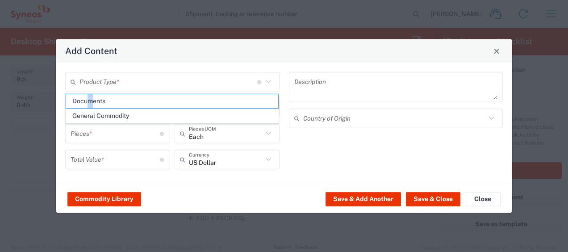
type input "Documents"
type input "1"
type textarea "Documents"
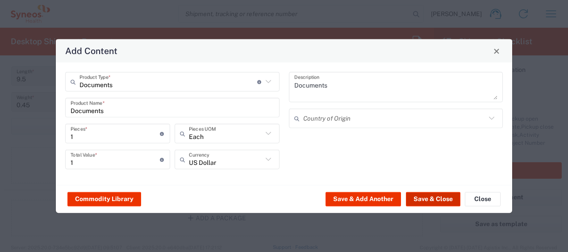
click at [430, 195] on button "Save & Close" at bounding box center [433, 198] width 54 height 14
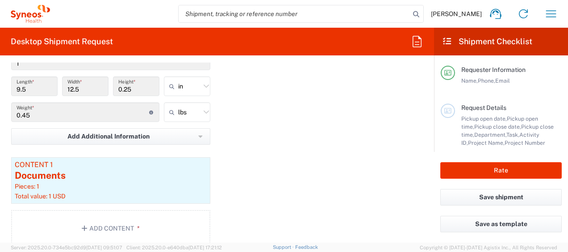
scroll to position [860, 0]
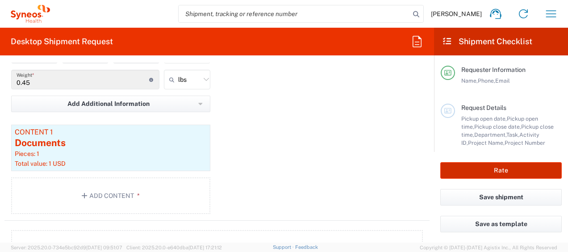
click at [499, 171] on button "Rate" at bounding box center [500, 170] width 121 height 17
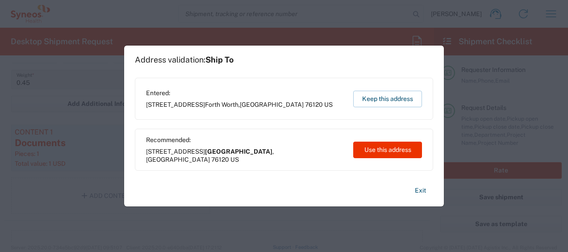
type input "8511 DEPARTMENTAL EXPENSE"
click at [377, 154] on button "Use this address" at bounding box center [387, 149] width 69 height 17
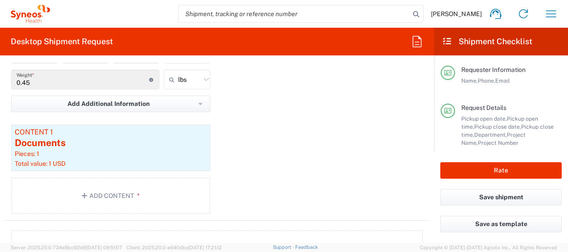
type input "Fort Worth"
type input "Texas"
type input "United States"
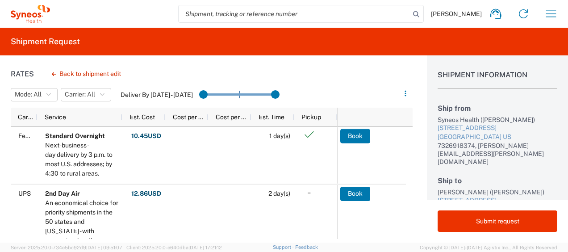
scroll to position [150, 0]
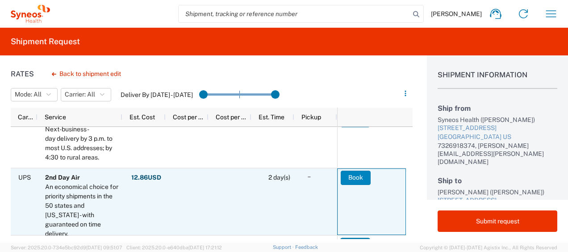
click at [356, 177] on button "Book" at bounding box center [356, 177] width 30 height 14
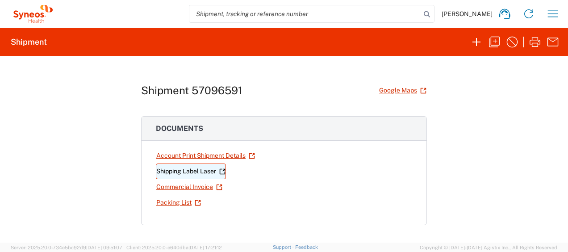
click at [203, 167] on link "Shipping Label Laser" at bounding box center [191, 171] width 70 height 16
